Goal: Transaction & Acquisition: Purchase product/service

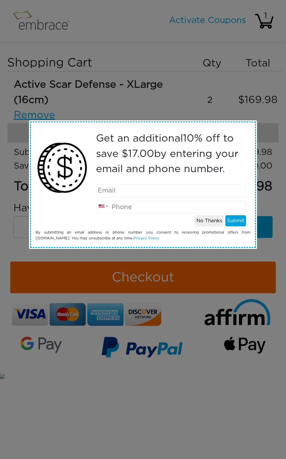
click at [165, 204] on input "tel" at bounding box center [171, 207] width 150 height 13
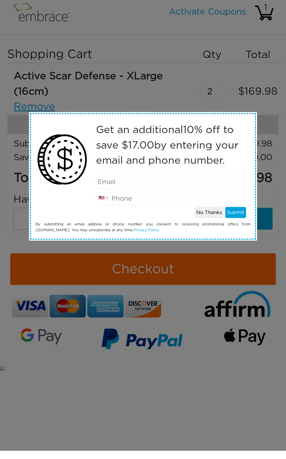
type input "6363995067"
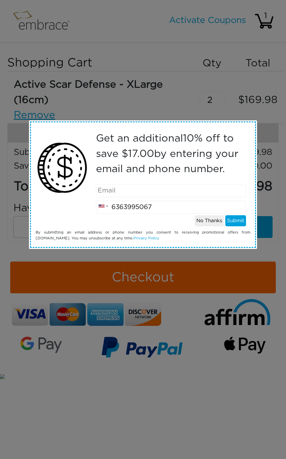
click at [240, 224] on button "Submit" at bounding box center [235, 220] width 21 height 11
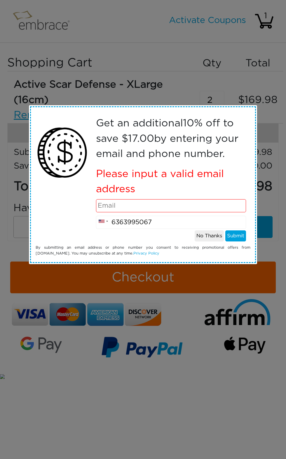
click at [205, 206] on input "email" at bounding box center [171, 205] width 150 height 13
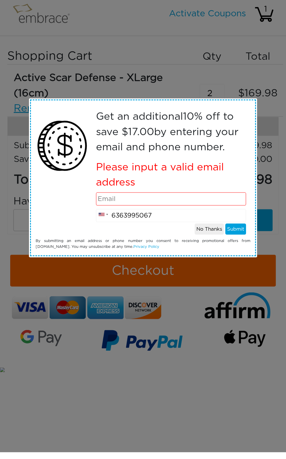
type input "[EMAIL_ADDRESS][DOMAIN_NAME]"
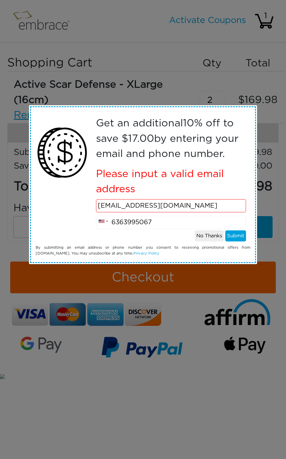
click at [243, 238] on button "Submit" at bounding box center [235, 236] width 21 height 11
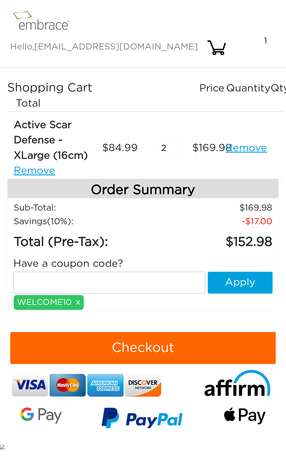
click at [246, 272] on button "Apply" at bounding box center [240, 283] width 65 height 22
click at [158, 332] on button "Checkout" at bounding box center [142, 348] width 265 height 32
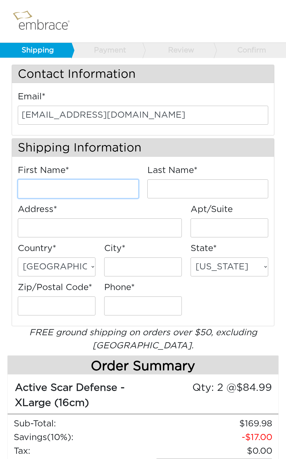
click at [102, 196] on input "First Name*" at bounding box center [78, 189] width 121 height 19
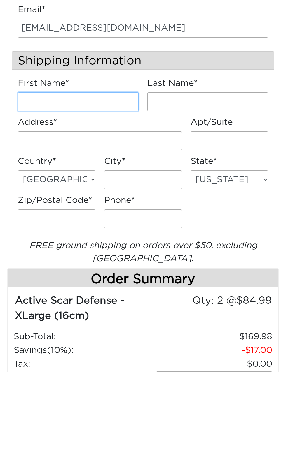
scroll to position [87, 0]
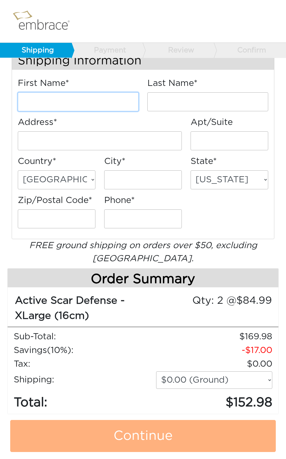
type input "Neera"
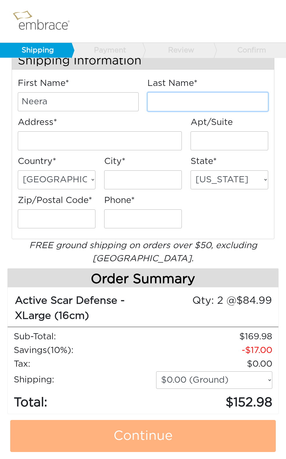
type input "[PERSON_NAME]"
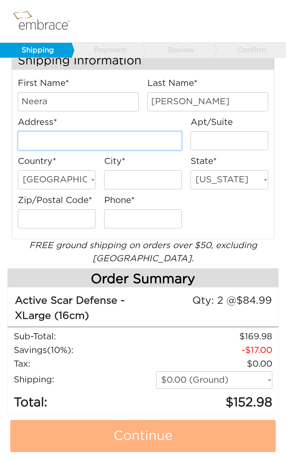
type input "[STREET_ADDRESS]"
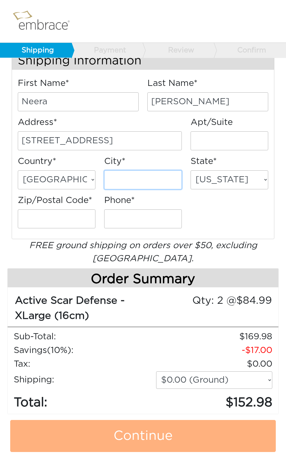
type input "Marietta"
select select "GA"
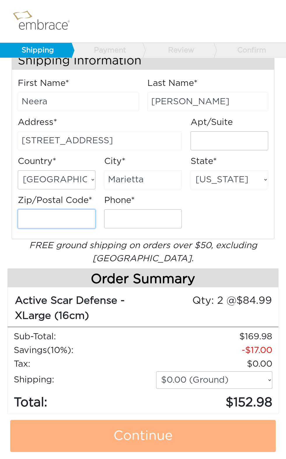
type input "30067"
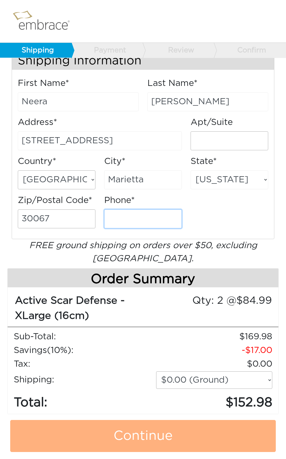
type input "4043454064"
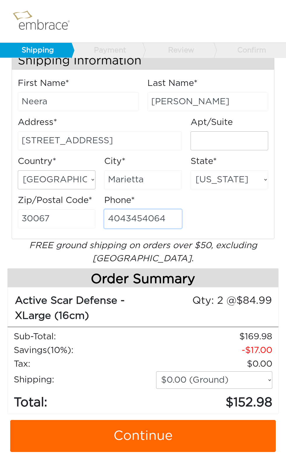
click at [168, 219] on input "4043454064" at bounding box center [143, 219] width 78 height 19
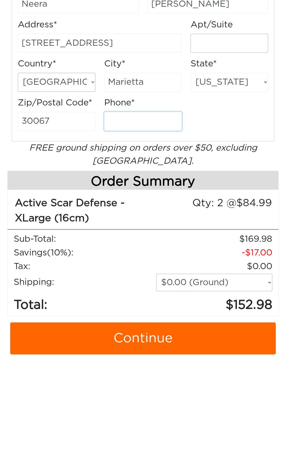
type input "6363995067"
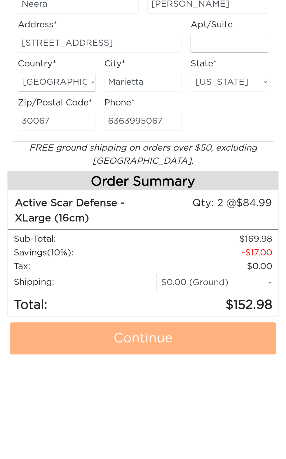
scroll to position [184, 0]
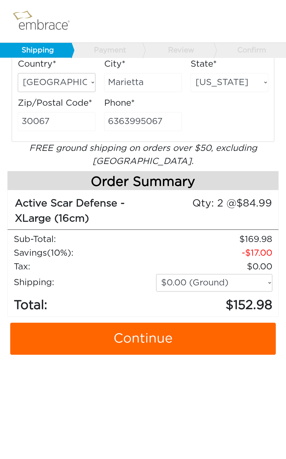
click at [156, 338] on link "Continue" at bounding box center [142, 339] width 265 height 32
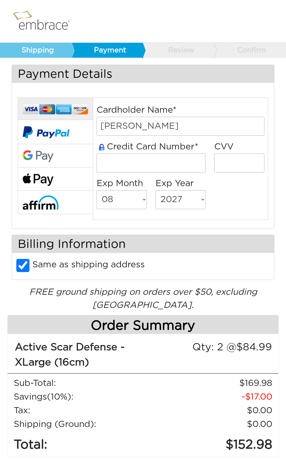
select select "8"
select select "2027"
click at [174, 169] on input "tel" at bounding box center [150, 163] width 109 height 19
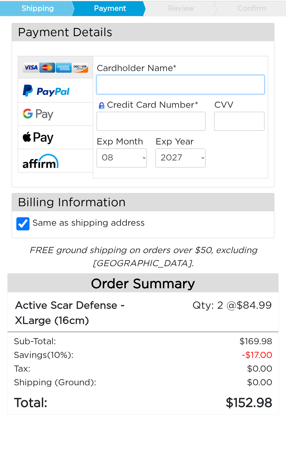
type input "Neera K Sinha-Frazer"
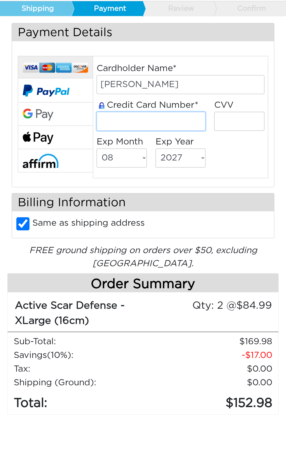
type input "379808129113006"
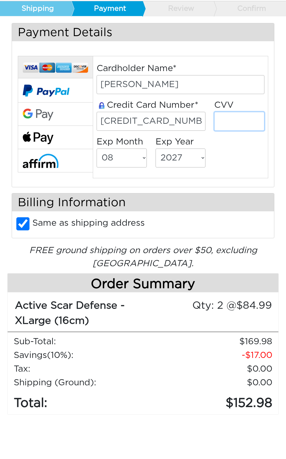
type input "9279"
select select "4"
select select "2030"
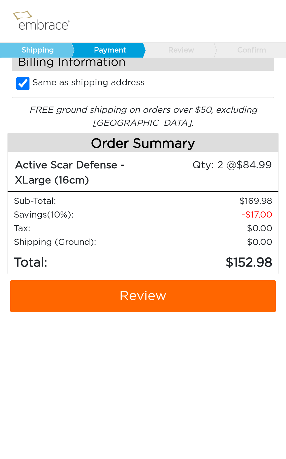
scroll to position [182, 0]
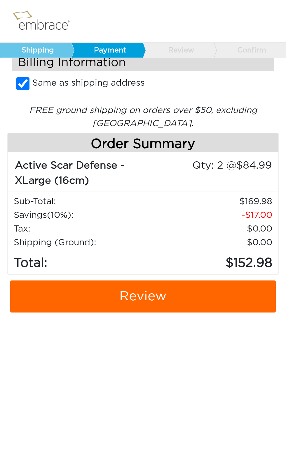
click at [153, 298] on link "Review" at bounding box center [142, 297] width 265 height 32
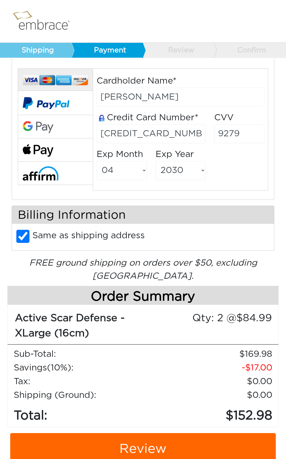
scroll to position [29, 0]
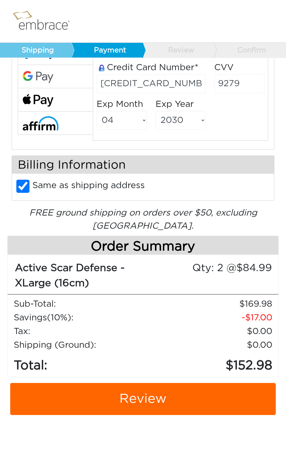
click at [168, 400] on link "Review" at bounding box center [142, 399] width 265 height 32
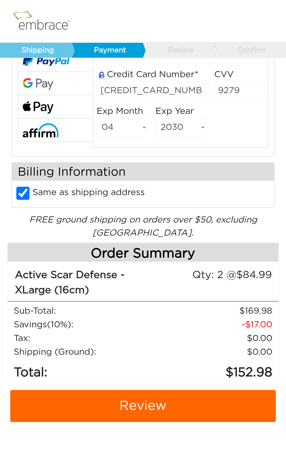
scroll to position [70, 0]
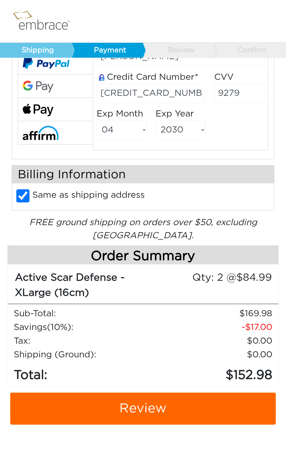
click at [151, 410] on link "Review" at bounding box center [142, 409] width 265 height 32
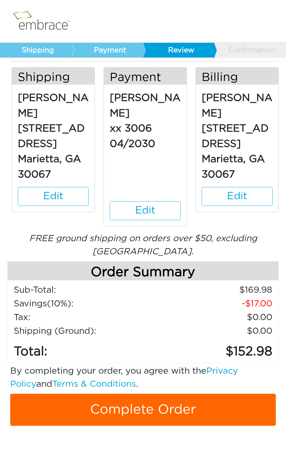
scroll to position [78, 0]
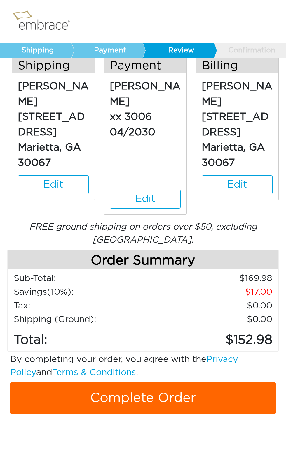
click at [164, 396] on link "Complete Order" at bounding box center [142, 398] width 265 height 32
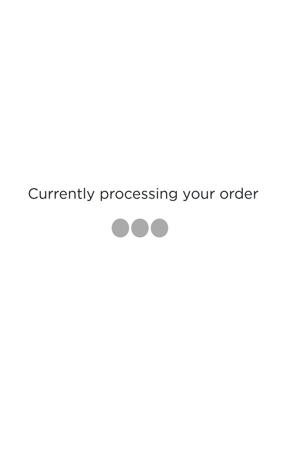
scroll to position [29, 0]
